Goal: Information Seeking & Learning: Learn about a topic

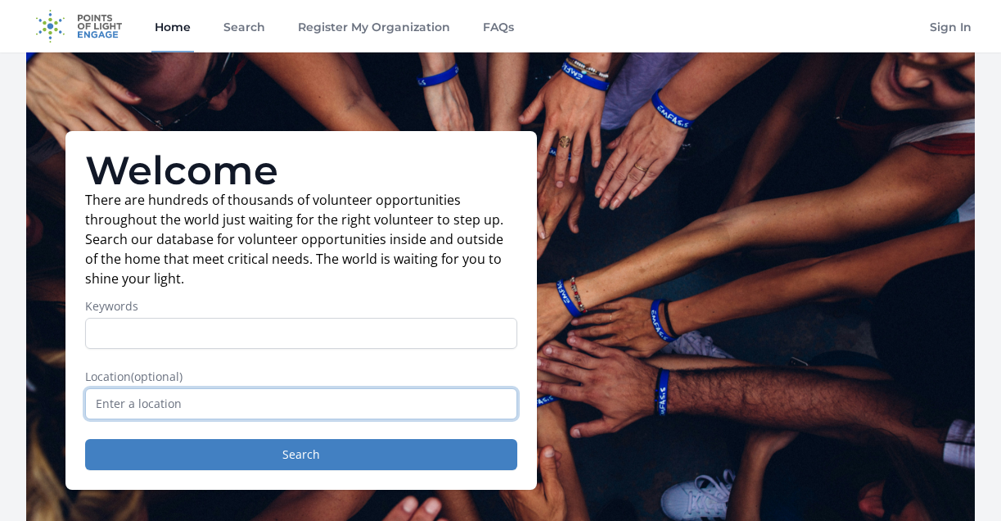
click at [259, 395] on input "text" at bounding box center [301, 403] width 432 height 31
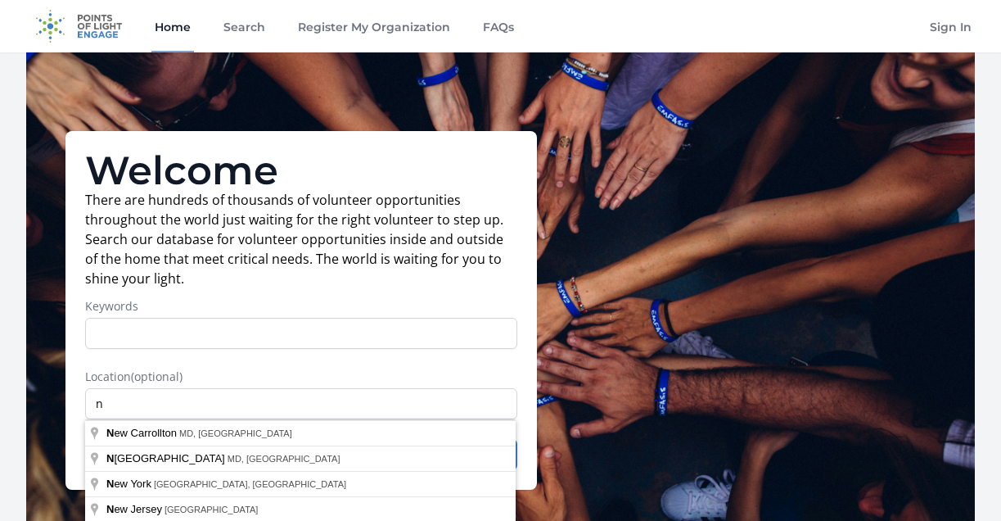
type input "[GEOGRAPHIC_DATA], [GEOGRAPHIC_DATA], [GEOGRAPHIC_DATA]"
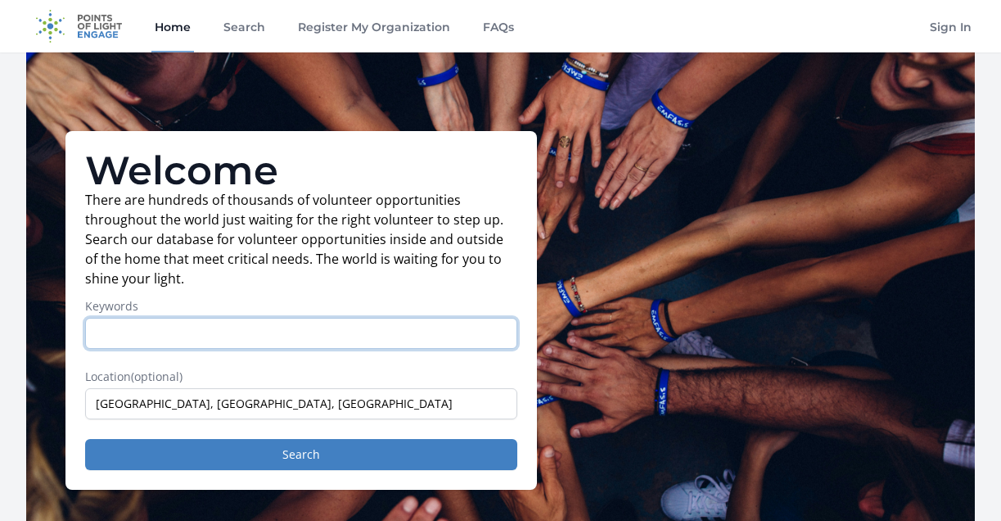
click at [227, 322] on input "Keywords" at bounding box center [301, 333] width 432 height 31
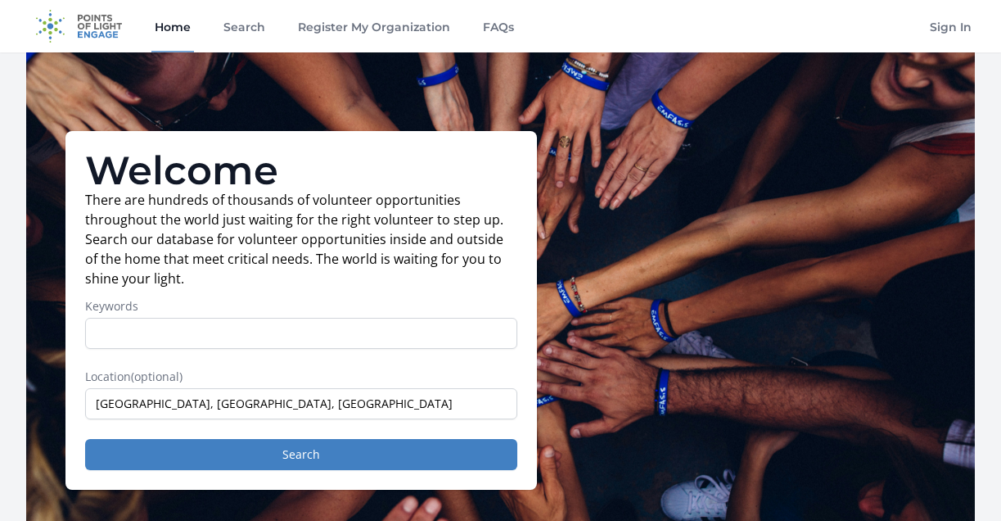
click at [232, 432] on form "Keywords Location (optional) [GEOGRAPHIC_DATA], [GEOGRAPHIC_DATA], [GEOGRAPHIC_…" at bounding box center [301, 384] width 432 height 172
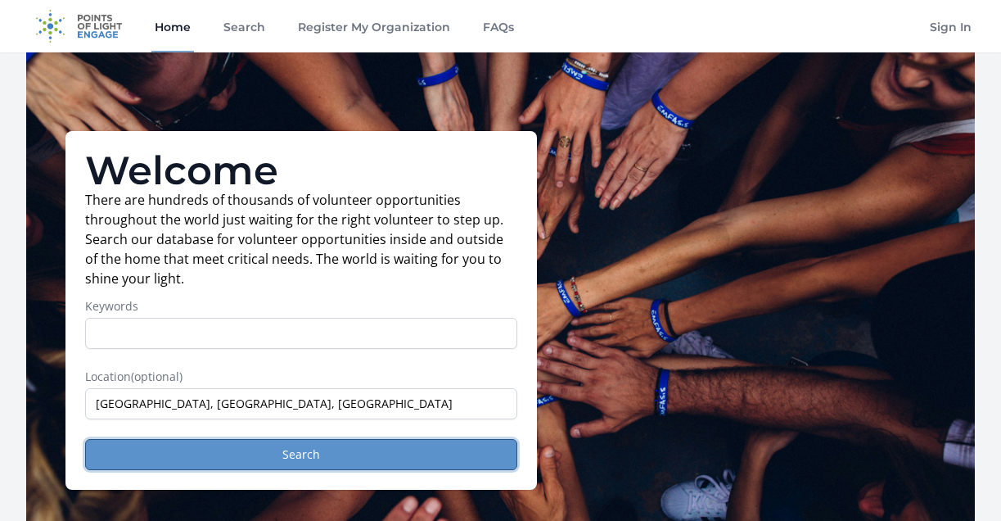
click at [232, 444] on button "Search" at bounding box center [301, 454] width 432 height 31
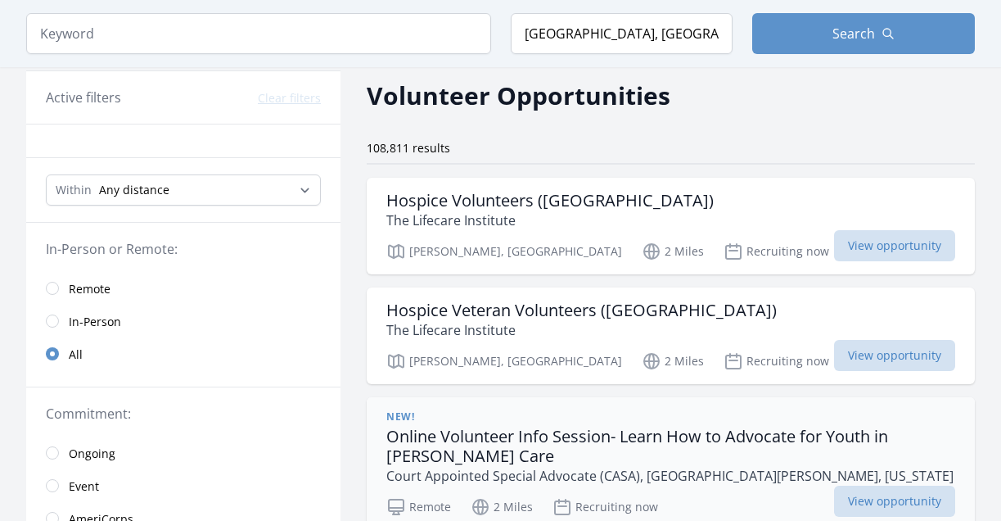
scroll to position [54, 0]
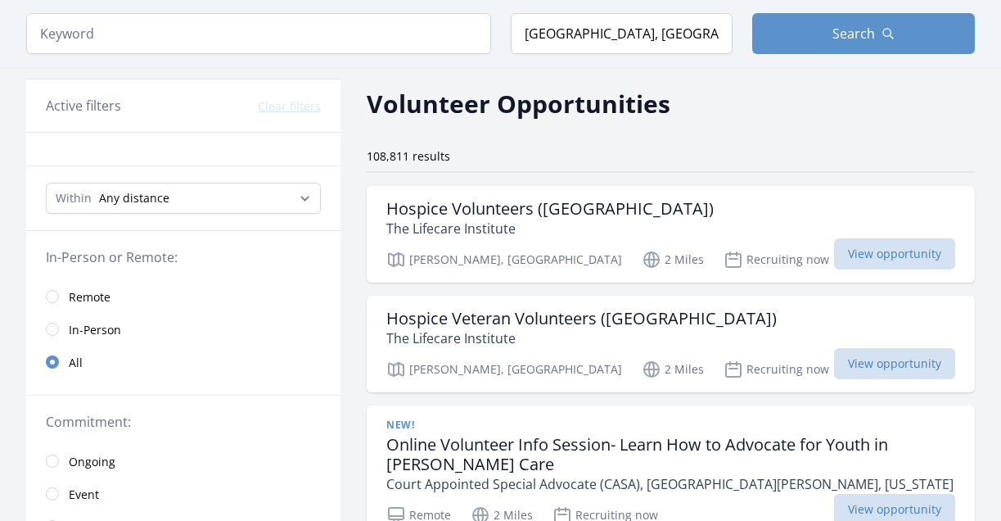
click at [75, 329] on span "In-Person" at bounding box center [95, 330] width 52 height 16
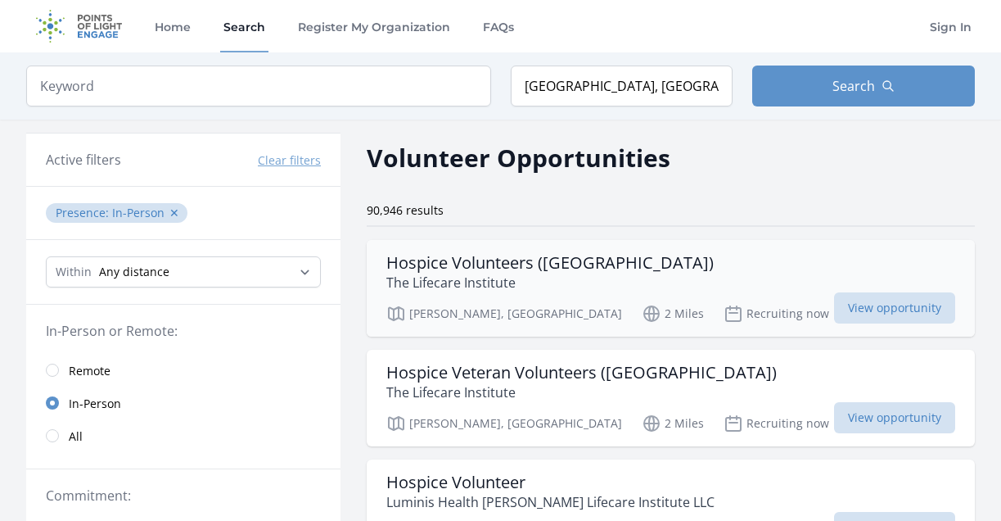
click at [450, 297] on div "Hospice Volunteers (Lanham) The Lifecare Institute Lanham, MD 2 Miles Recruitin…" at bounding box center [671, 288] width 608 height 97
click at [67, 377] on link "Remote" at bounding box center [183, 370] width 314 height 33
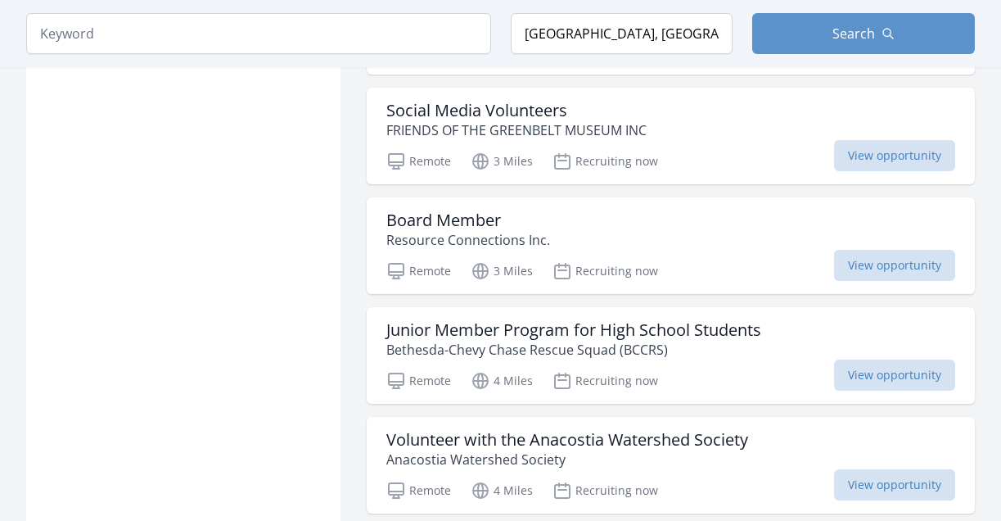
scroll to position [1774, 0]
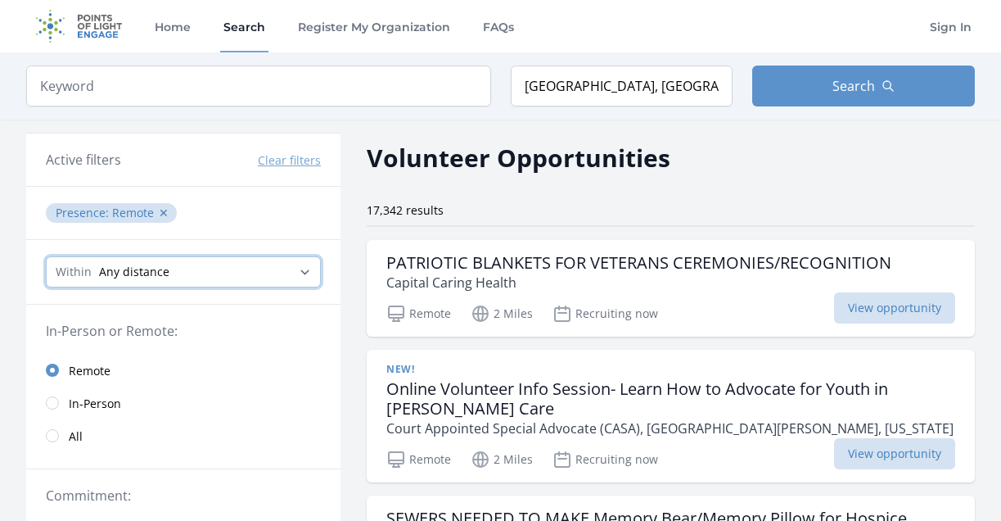
click at [248, 279] on select "Any distance , 5 Miles , 20 Miles , 50 Miles , 100 Miles" at bounding box center [183, 271] width 275 height 31
select select "8046"
click at [46, 256] on select "Any distance , 5 Miles , 20 Miles , 50 Miles , 100 Miles" at bounding box center [183, 271] width 275 height 31
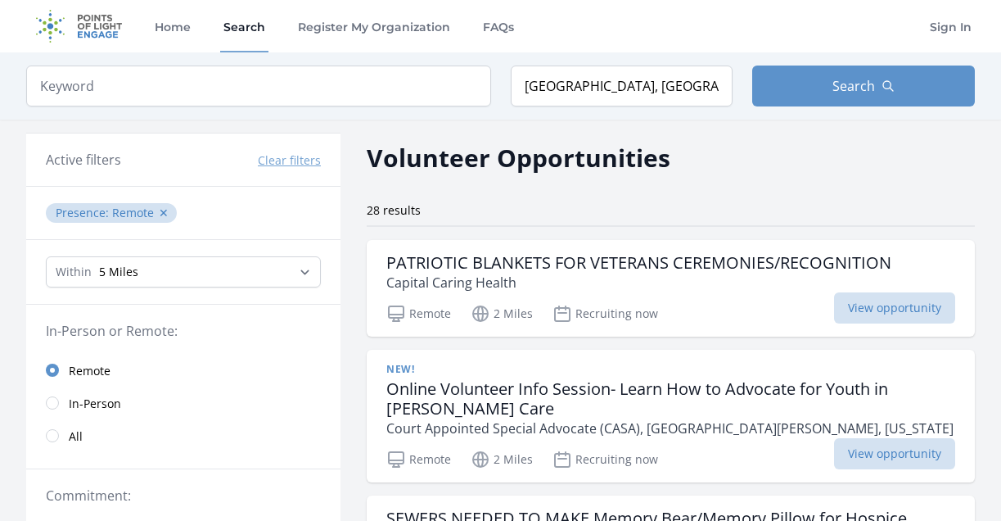
click at [606, 109] on div "Keyword Location New Carrollton, MD, USA Search" at bounding box center [500, 85] width 1001 height 67
click at [571, 52] on div "Keyword Location New Carrollton, MD, USA Search" at bounding box center [500, 85] width 1001 height 67
click at [571, 85] on input "[GEOGRAPHIC_DATA], [GEOGRAPHIC_DATA], [GEOGRAPHIC_DATA]" at bounding box center [622, 86] width 223 height 41
click at [70, 400] on span "In-Person" at bounding box center [95, 403] width 52 height 16
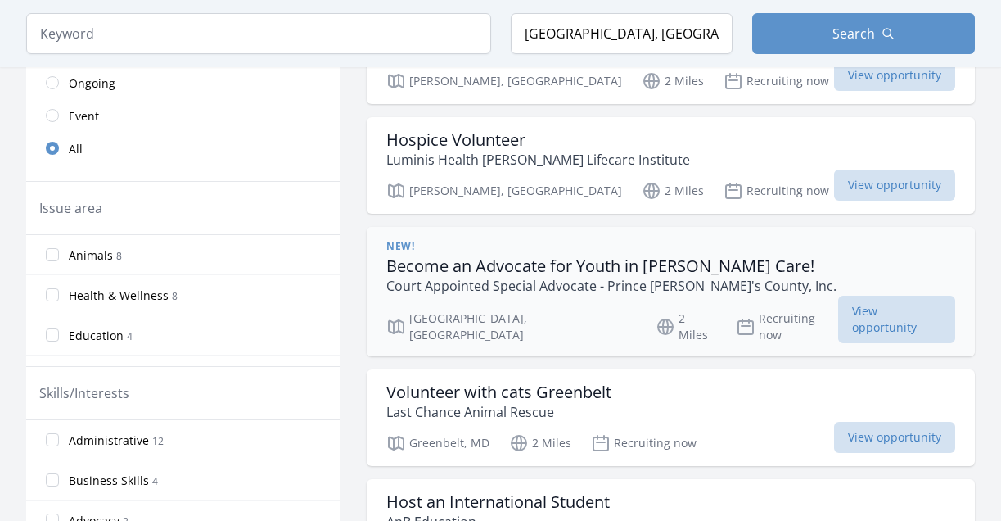
scroll to position [540, 0]
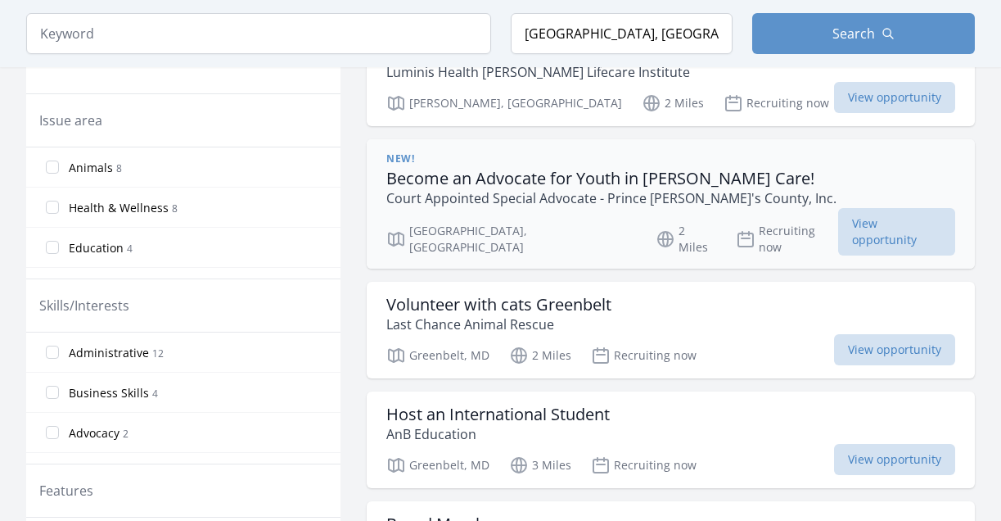
click at [563, 211] on div "New! Become an Advocate for Youth in Foster Care! Court Appointed Special Advoc…" at bounding box center [671, 203] width 608 height 129
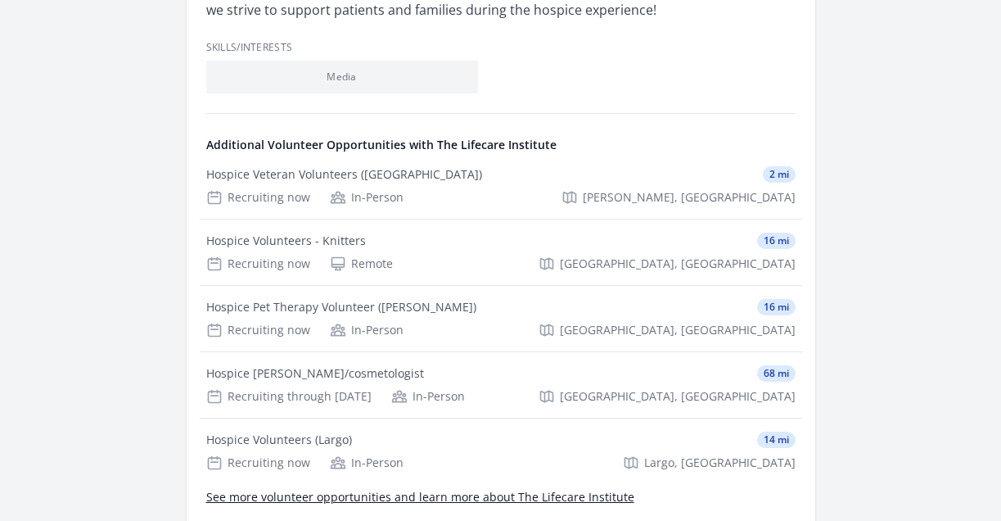
scroll to position [671, 0]
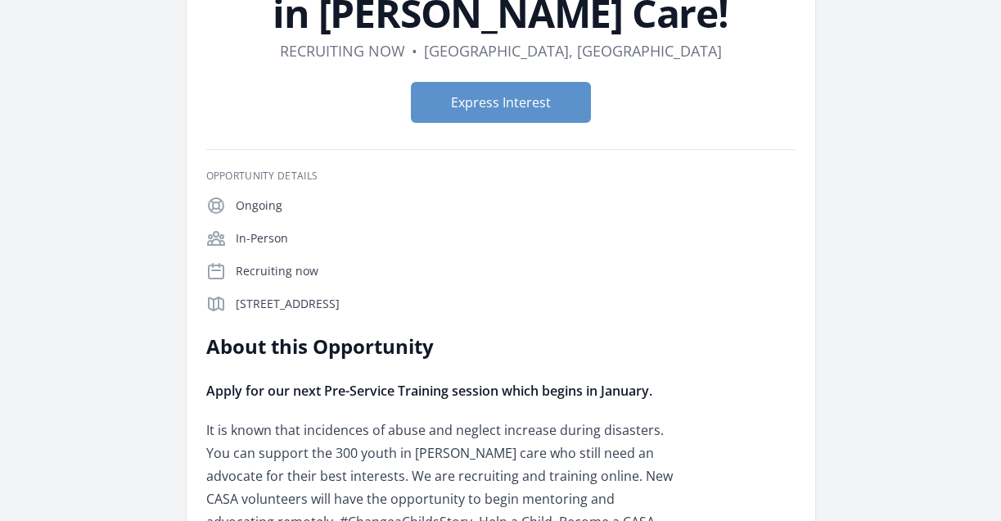
scroll to position [192, 0]
